Goal: Find specific page/section: Find specific page/section

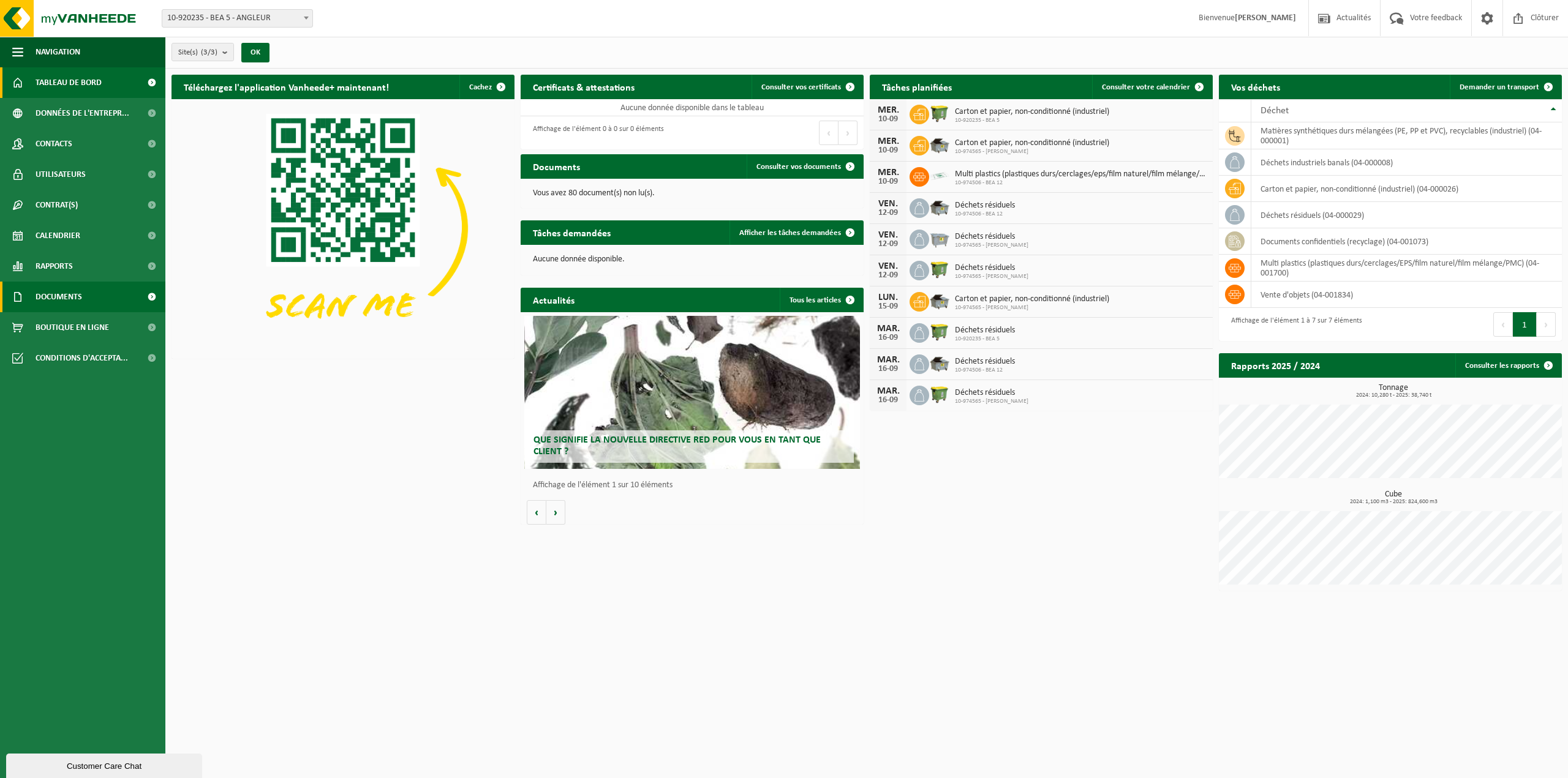
click at [62, 296] on span "Documents" at bounding box center [59, 297] width 47 height 30
click at [56, 327] on span "Factures" at bounding box center [53, 328] width 31 height 23
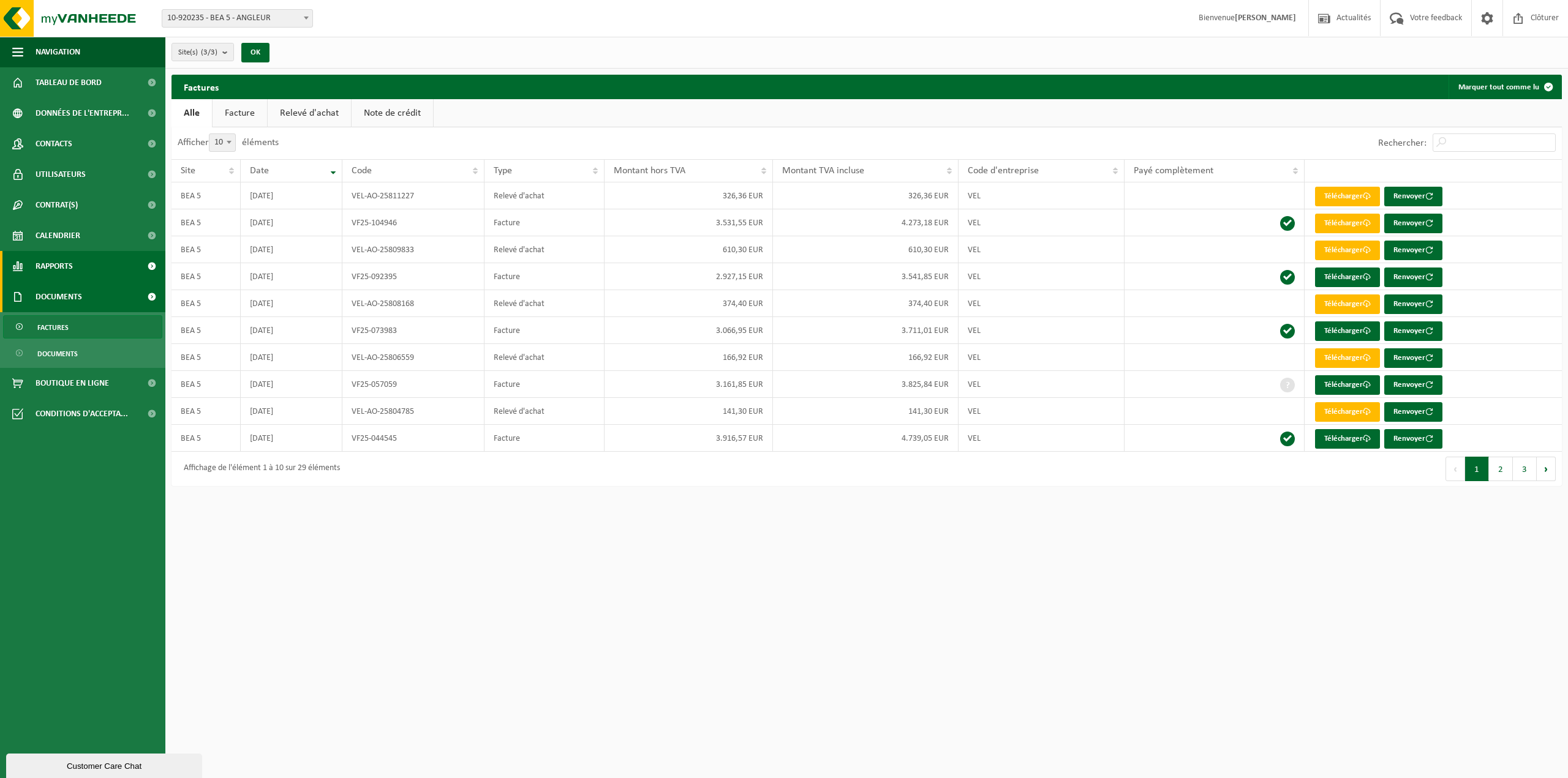
click at [68, 266] on span "Rapports" at bounding box center [54, 266] width 37 height 30
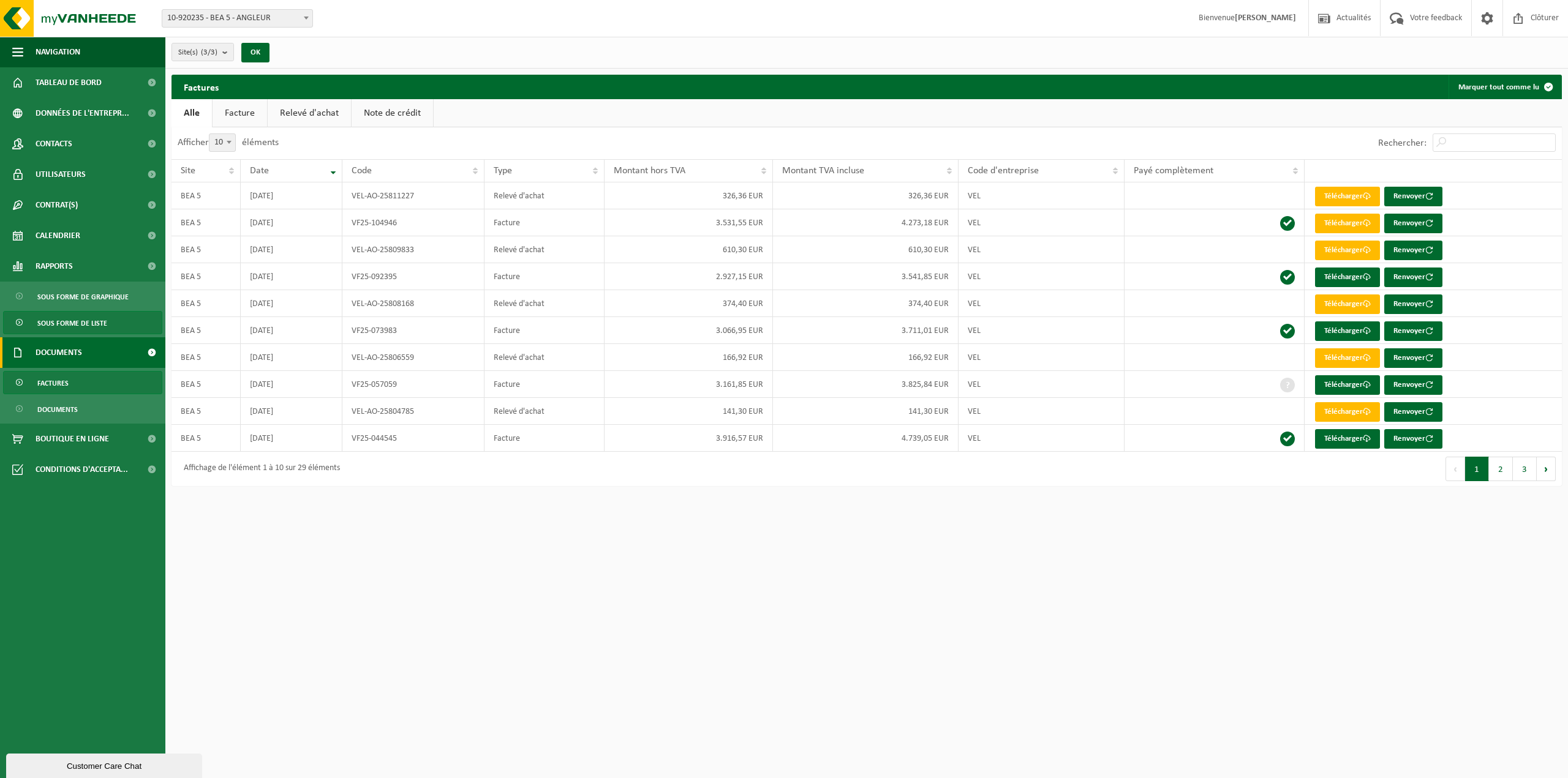
click at [69, 325] on span "Sous forme de liste" at bounding box center [72, 323] width 70 height 23
